Goal: Navigation & Orientation: Find specific page/section

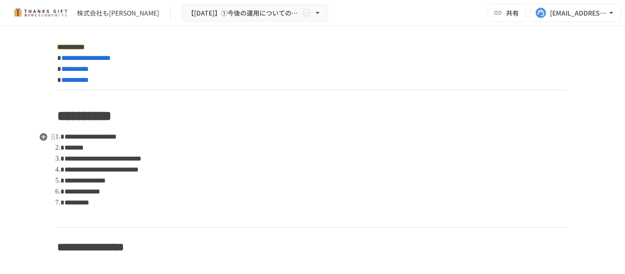
scroll to position [809, 0]
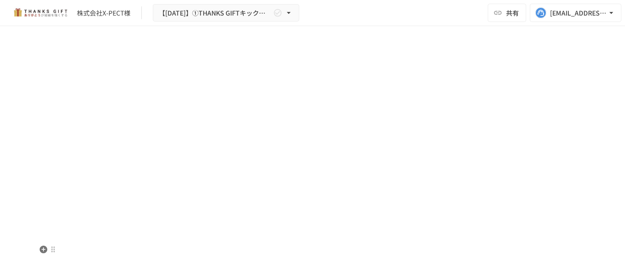
scroll to position [3641, 0]
